Goal: Use online tool/utility: Utilize a website feature to perform a specific function

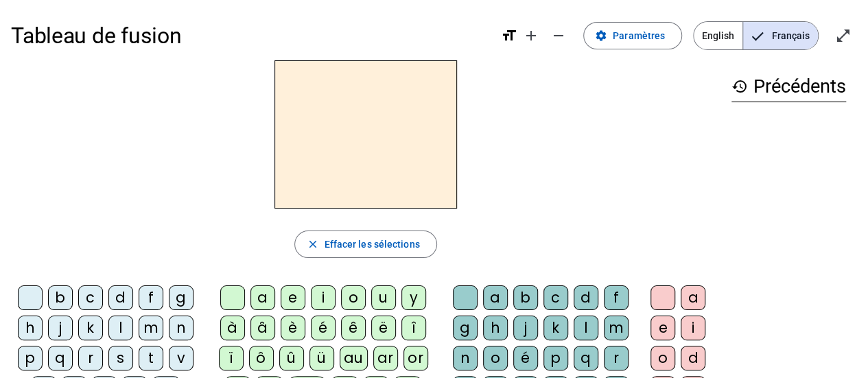
click at [206, 184] on div at bounding box center [365, 134] width 709 height 148
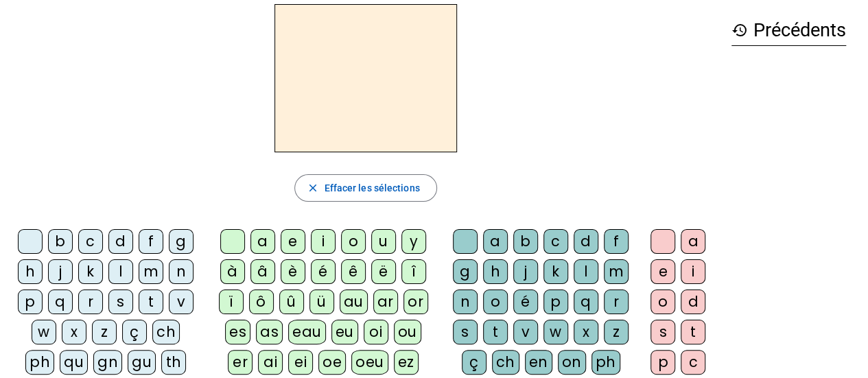
scroll to position [64, 0]
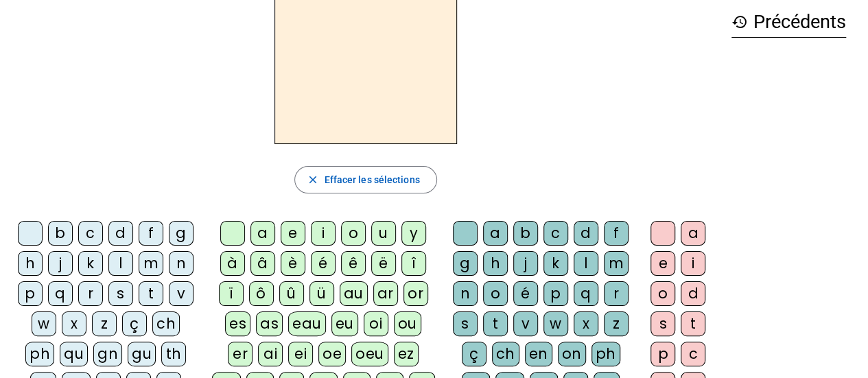
click at [148, 226] on div "f" at bounding box center [151, 233] width 25 height 25
click at [353, 261] on div "ê" at bounding box center [353, 263] width 25 height 25
click at [498, 323] on div "t" at bounding box center [495, 324] width 25 height 25
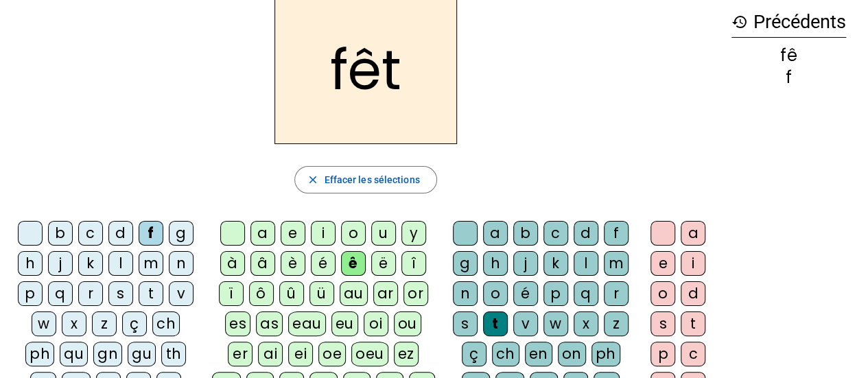
click at [659, 261] on div "e" at bounding box center [662, 263] width 25 height 25
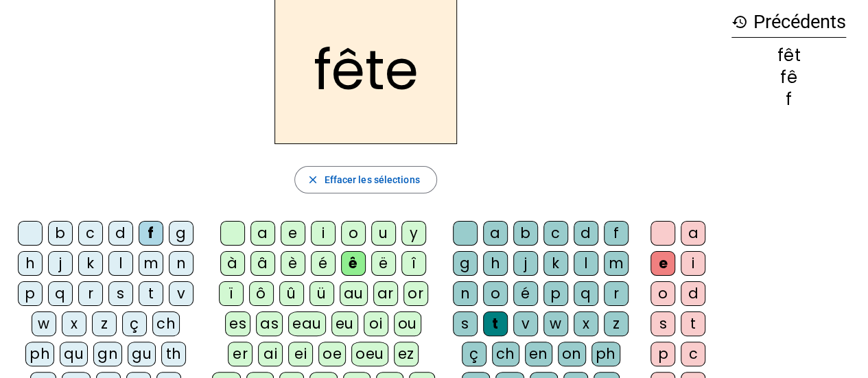
click at [151, 289] on div "t" at bounding box center [151, 293] width 25 height 25
click at [66, 231] on div "b" at bounding box center [60, 233] width 25 height 25
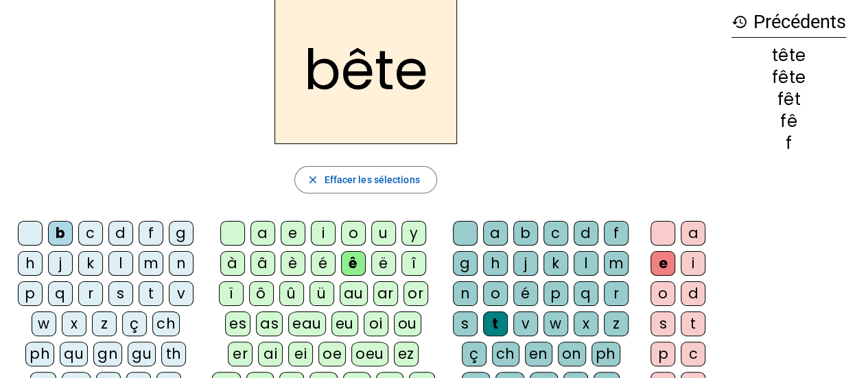
drag, startPoint x: 361, startPoint y: 227, endPoint x: 378, endPoint y: 234, distance: 18.5
click at [378, 234] on div "u" at bounding box center [383, 233] width 25 height 25
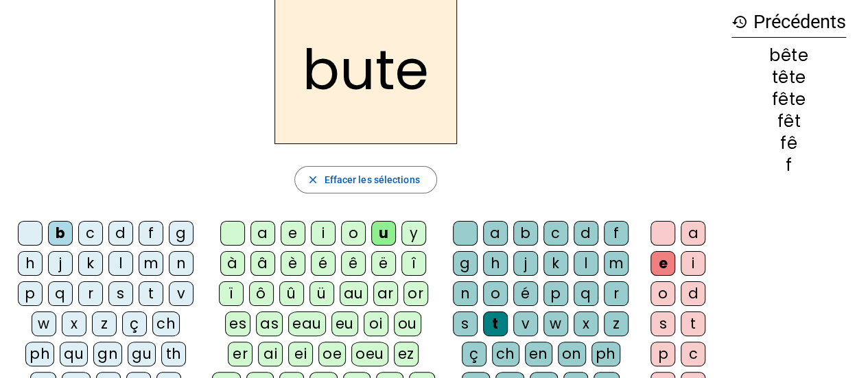
click at [458, 318] on div "s" at bounding box center [465, 324] width 25 height 25
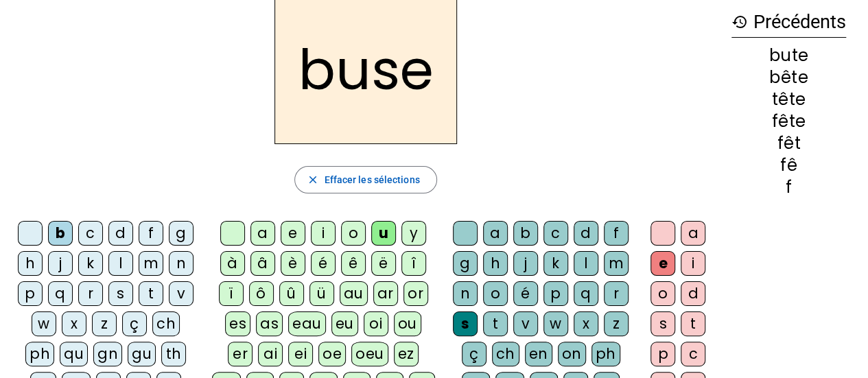
click at [327, 221] on div "i" at bounding box center [323, 233] width 25 height 25
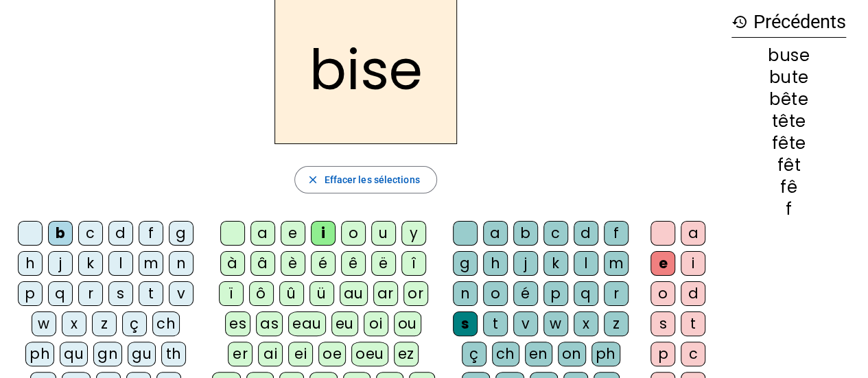
click at [262, 232] on div "a" at bounding box center [262, 233] width 25 height 25
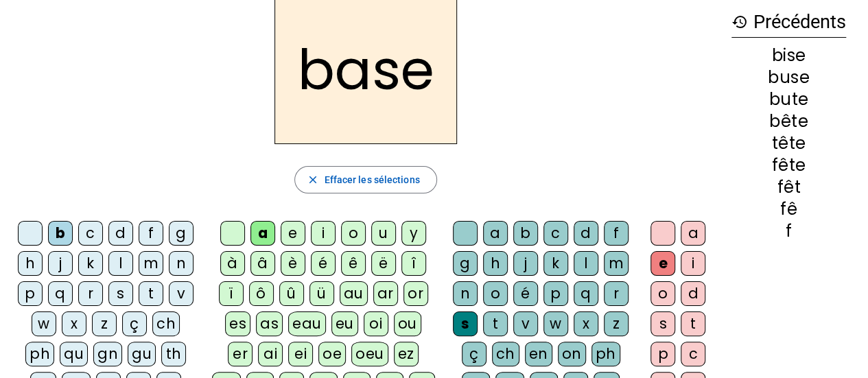
click at [82, 292] on div "r" at bounding box center [90, 293] width 25 height 25
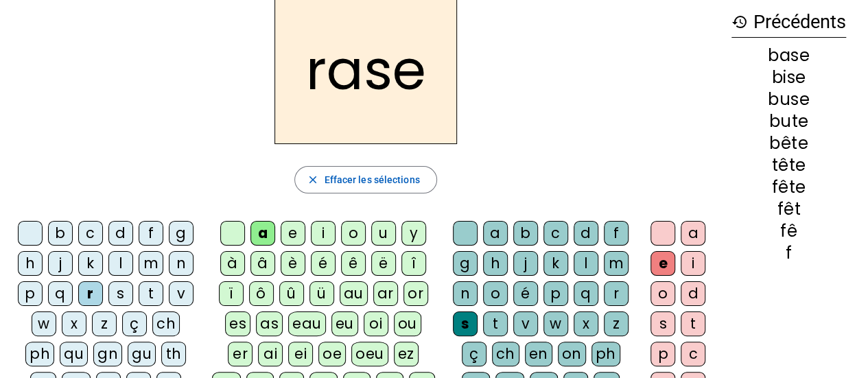
click at [479, 261] on letter-bubble "g" at bounding box center [468, 266] width 30 height 30
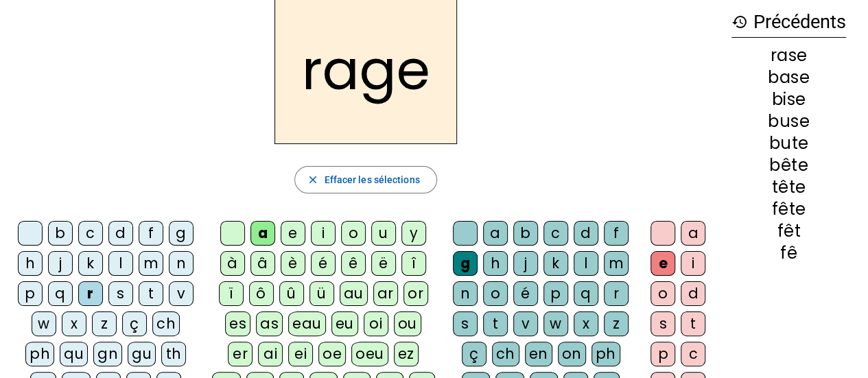
click at [35, 293] on div "p" at bounding box center [30, 293] width 25 height 25
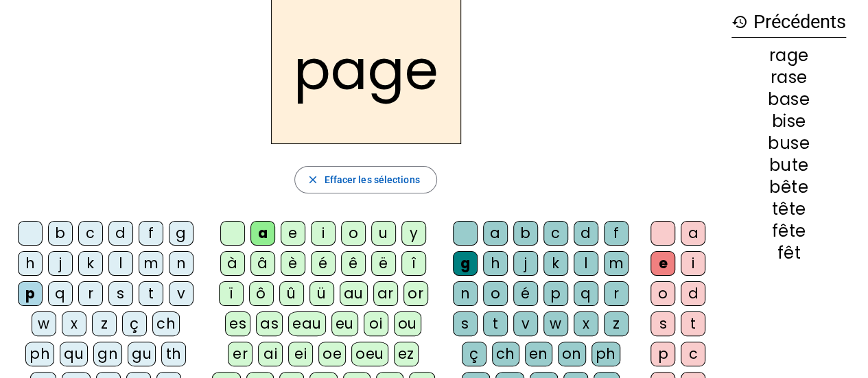
click at [35, 293] on div "p" at bounding box center [30, 293] width 25 height 25
click at [88, 283] on div "r" at bounding box center [90, 293] width 25 height 25
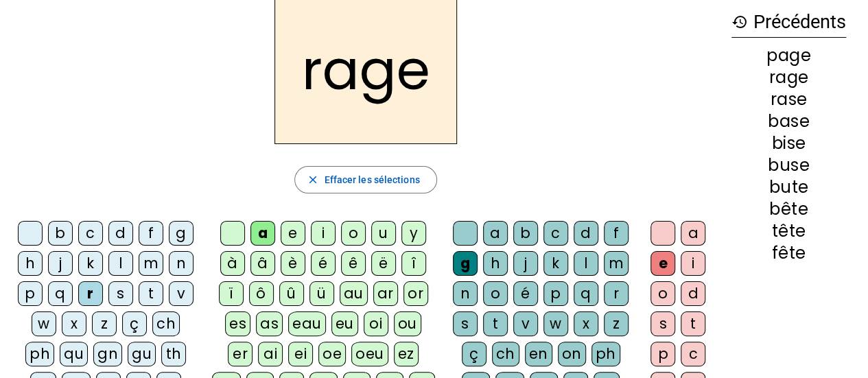
click at [27, 290] on div "p" at bounding box center [30, 293] width 25 height 25
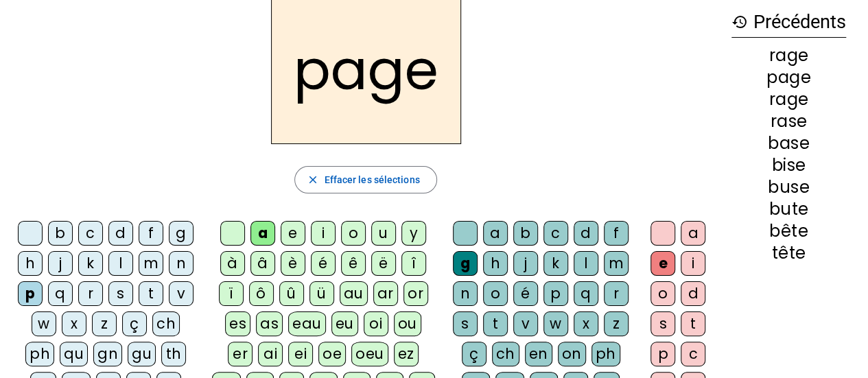
click at [526, 325] on div "v" at bounding box center [525, 324] width 25 height 25
